Goal: Check status: Check status

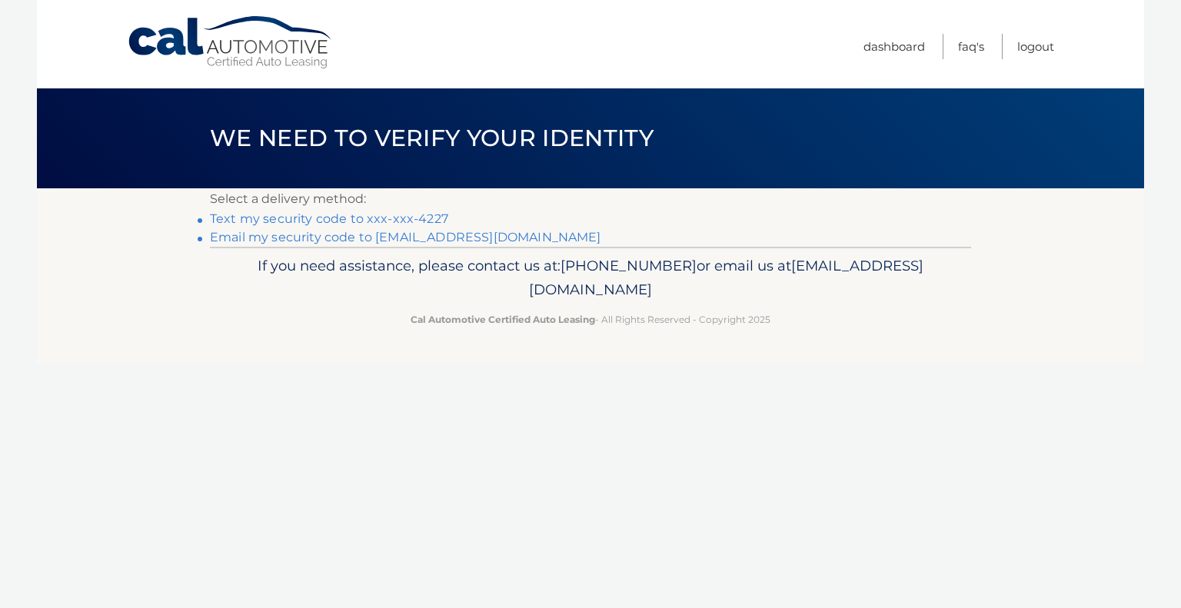
click at [319, 217] on link "Text my security code to xxx-xxx-4227" at bounding box center [329, 218] width 238 height 15
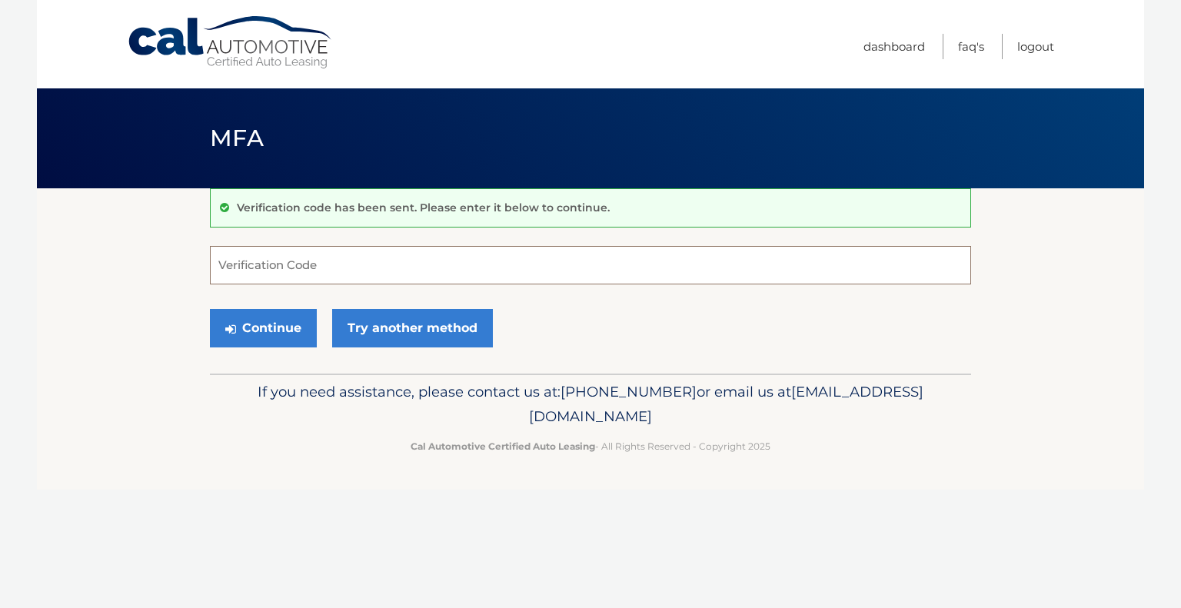
click at [299, 263] on input "Verification Code" at bounding box center [590, 265] width 761 height 38
type input "830682"
click at [261, 325] on button "Continue" at bounding box center [263, 328] width 107 height 38
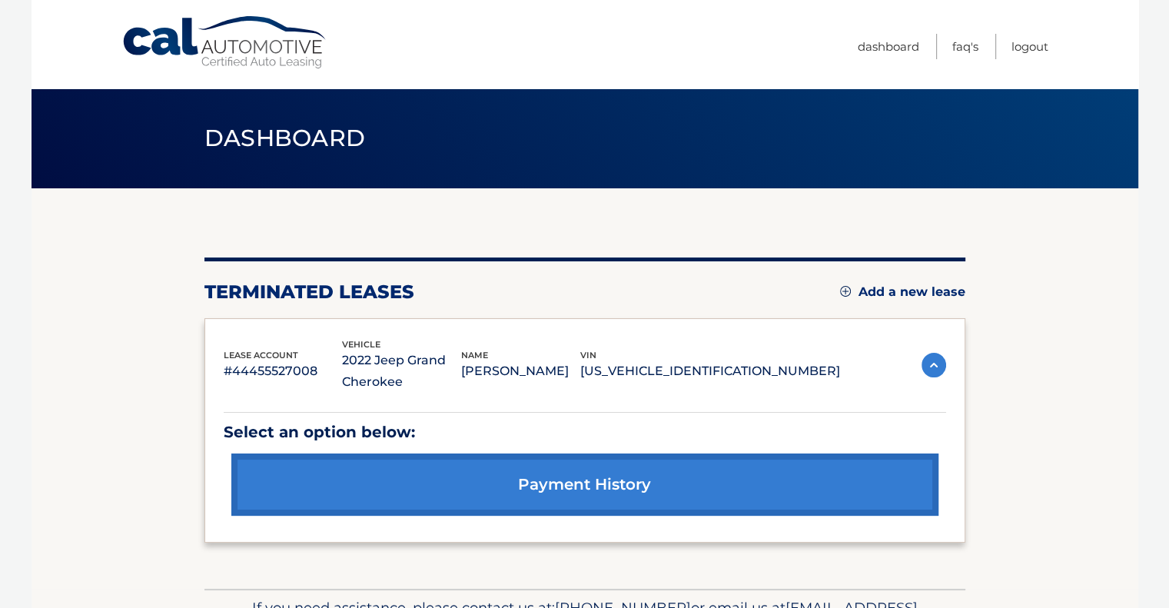
click at [934, 369] on img at bounding box center [934, 365] width 25 height 25
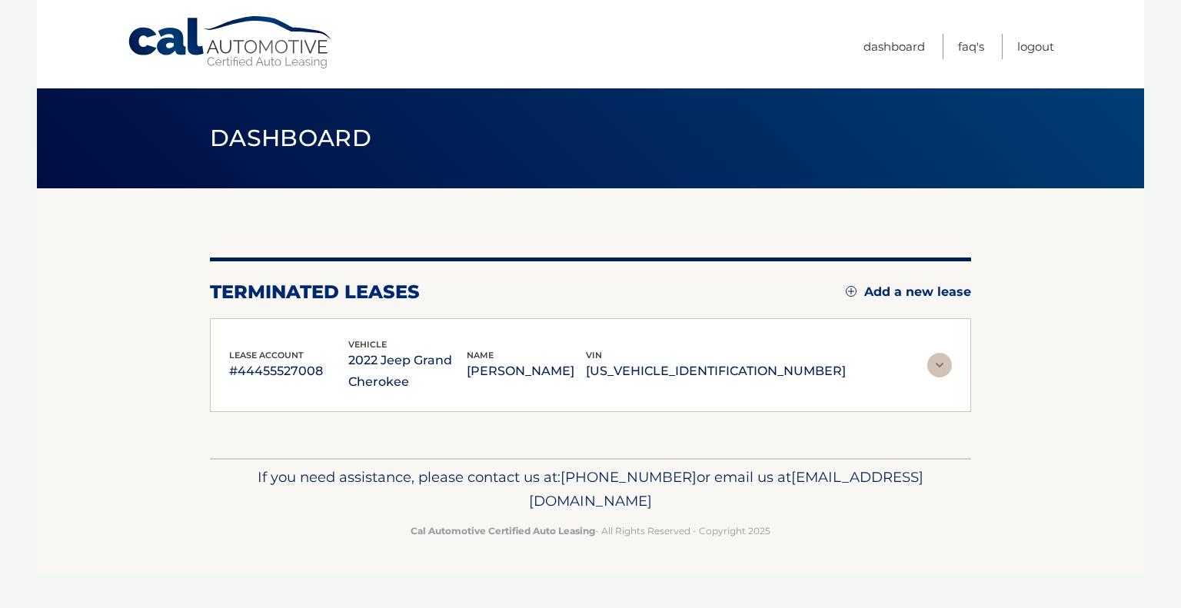
click at [934, 369] on img at bounding box center [939, 365] width 25 height 25
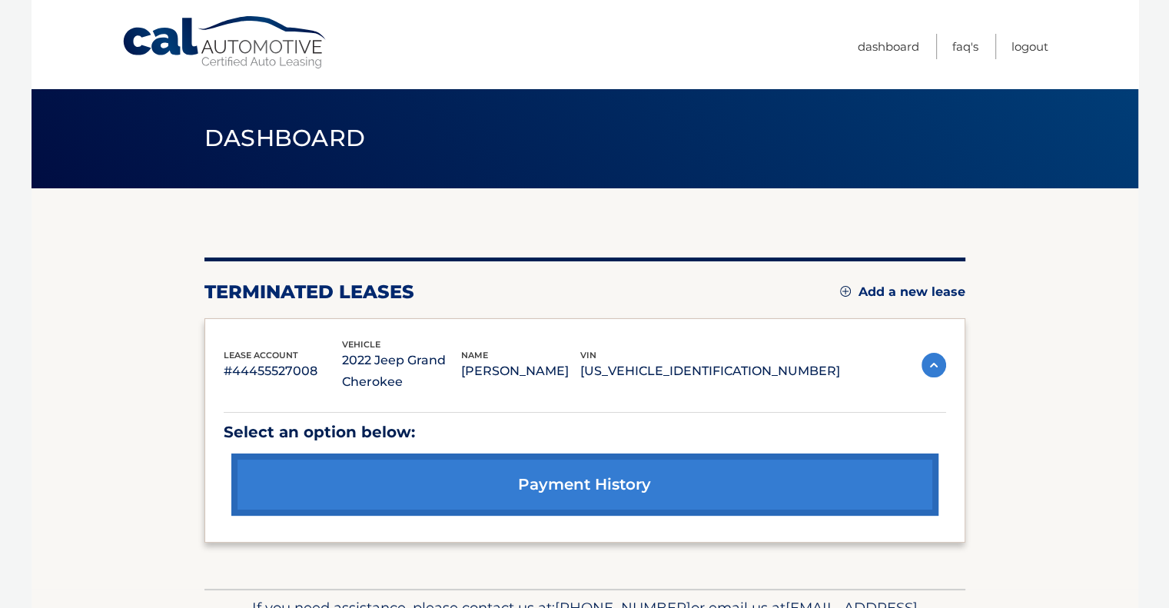
click at [576, 487] on link "payment history" at bounding box center [584, 484] width 707 height 62
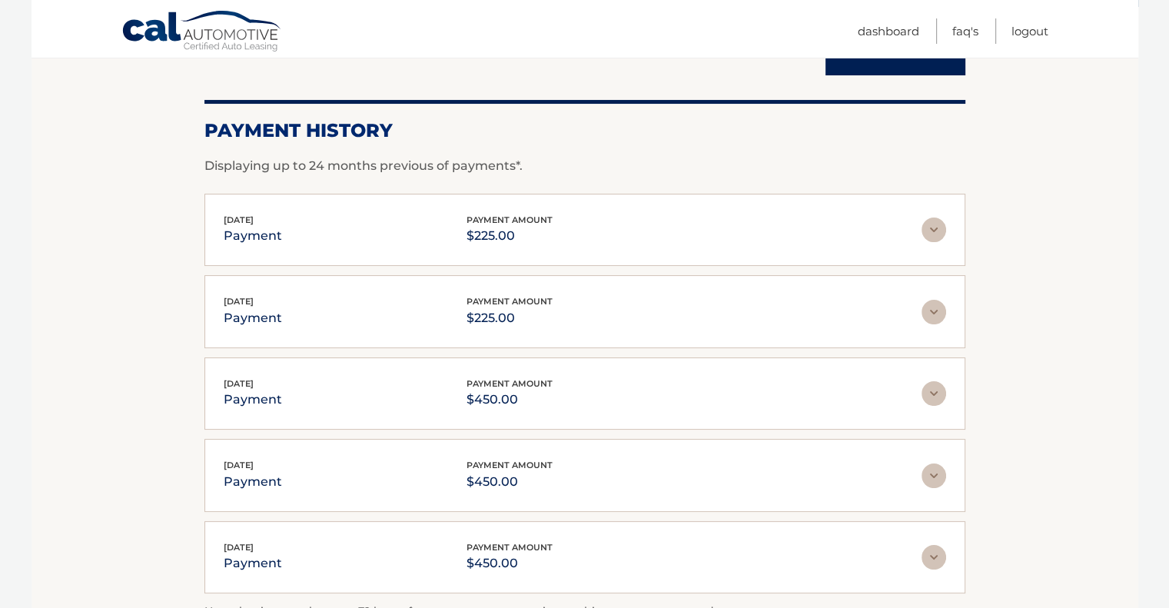
scroll to position [204, 0]
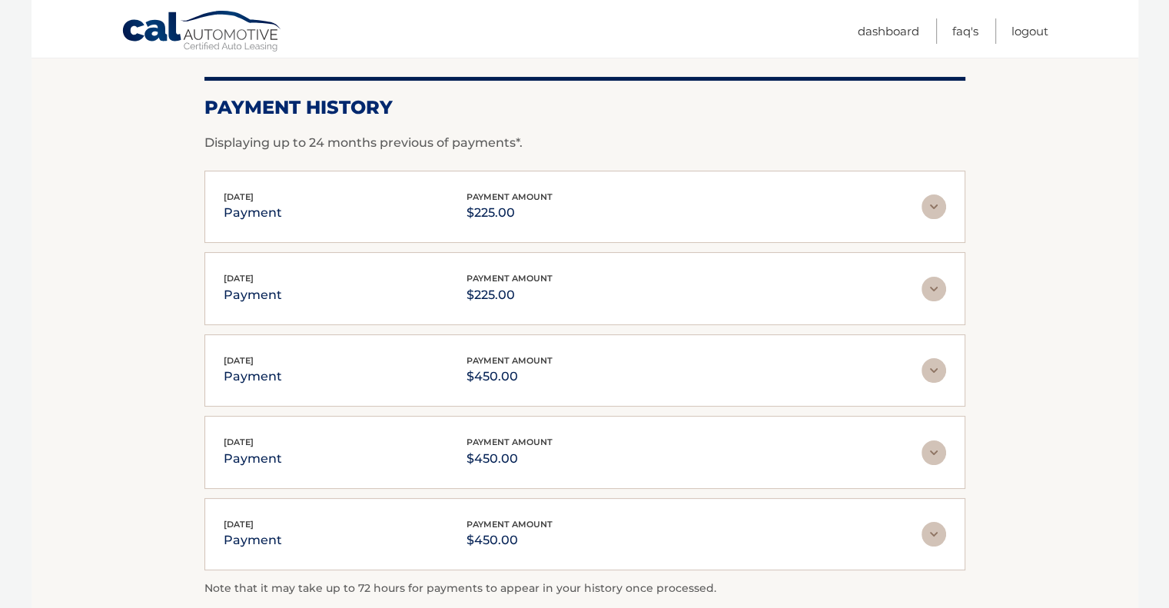
click at [932, 208] on img at bounding box center [934, 206] width 25 height 25
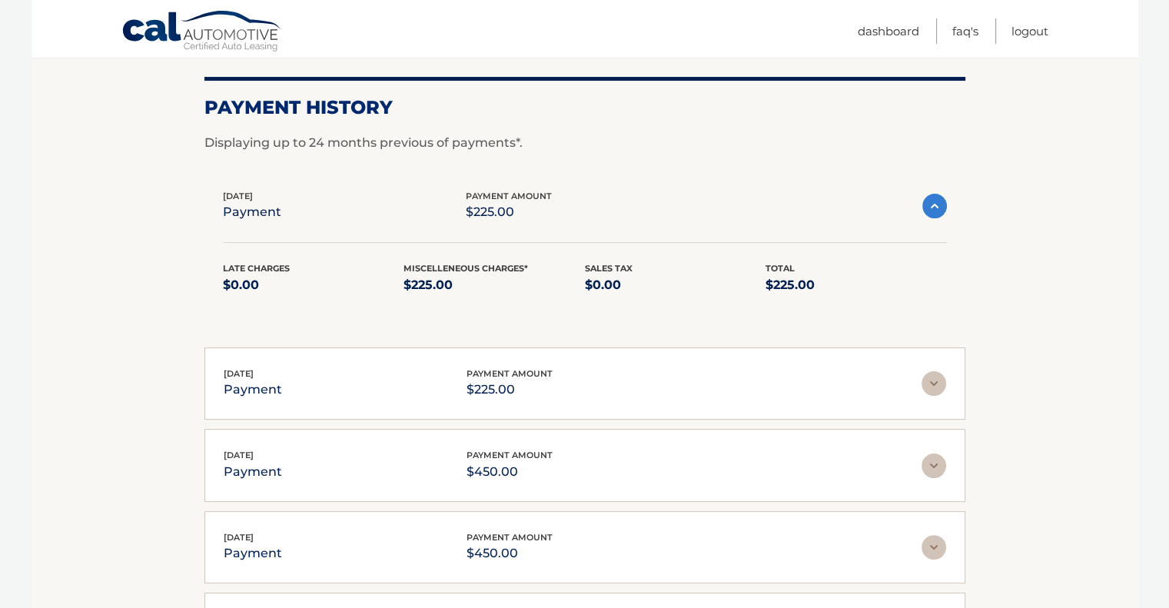
click at [932, 208] on img at bounding box center [934, 206] width 25 height 25
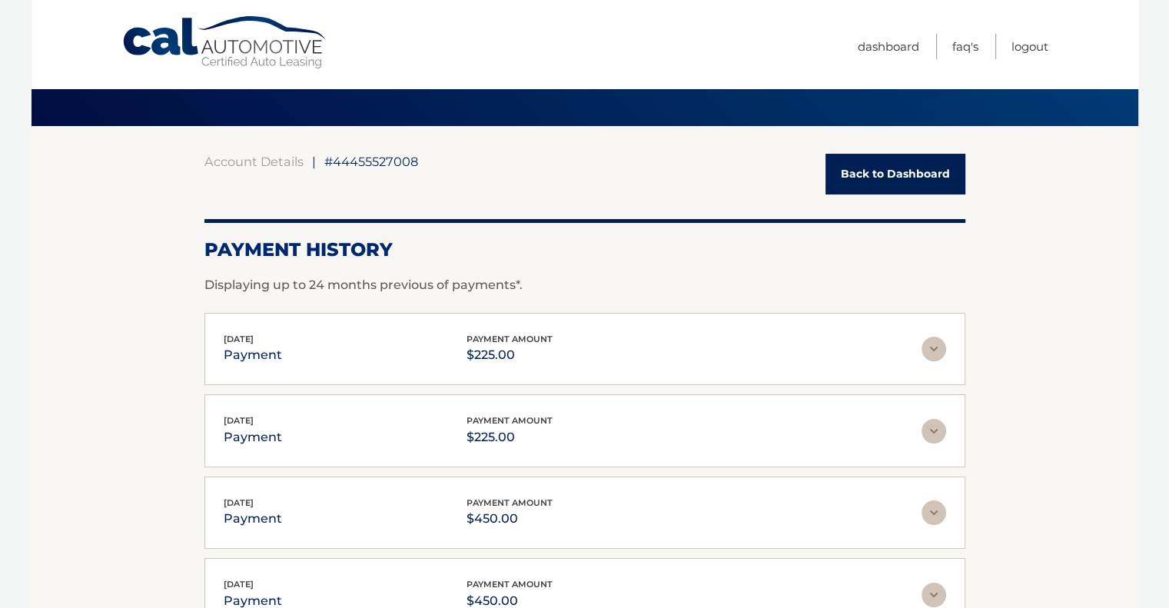
scroll to position [0, 0]
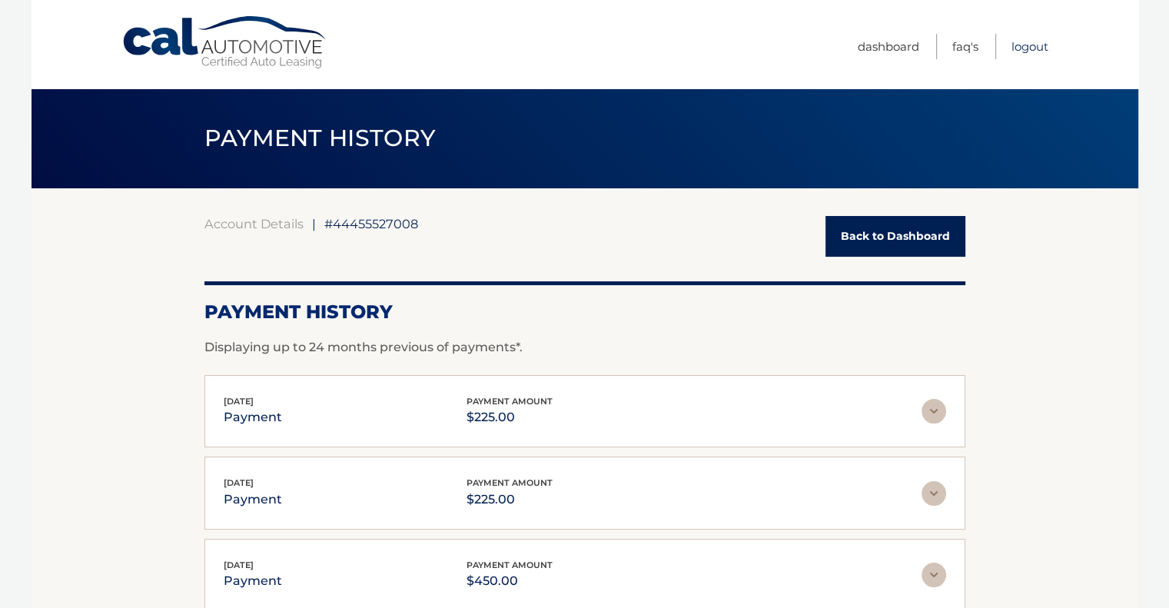
click at [1037, 45] on link "Logout" at bounding box center [1030, 46] width 37 height 25
